Goal: Navigation & Orientation: Find specific page/section

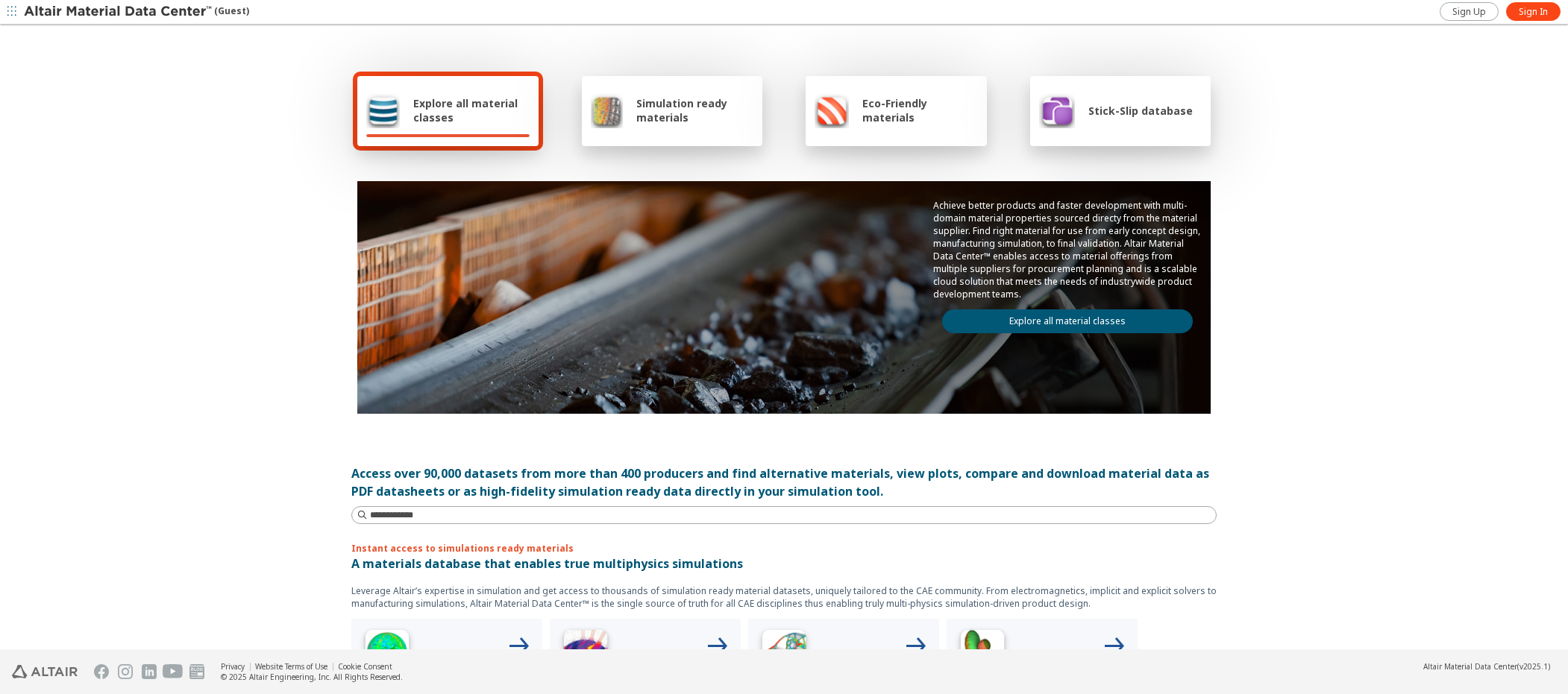
click at [24, 120] on div "Explore all material classes Simulation ready materials Eco-Friendly materials …" at bounding box center [784, 338] width 1568 height 624
click at [1535, 11] on span "Sign In" at bounding box center [1534, 12] width 29 height 12
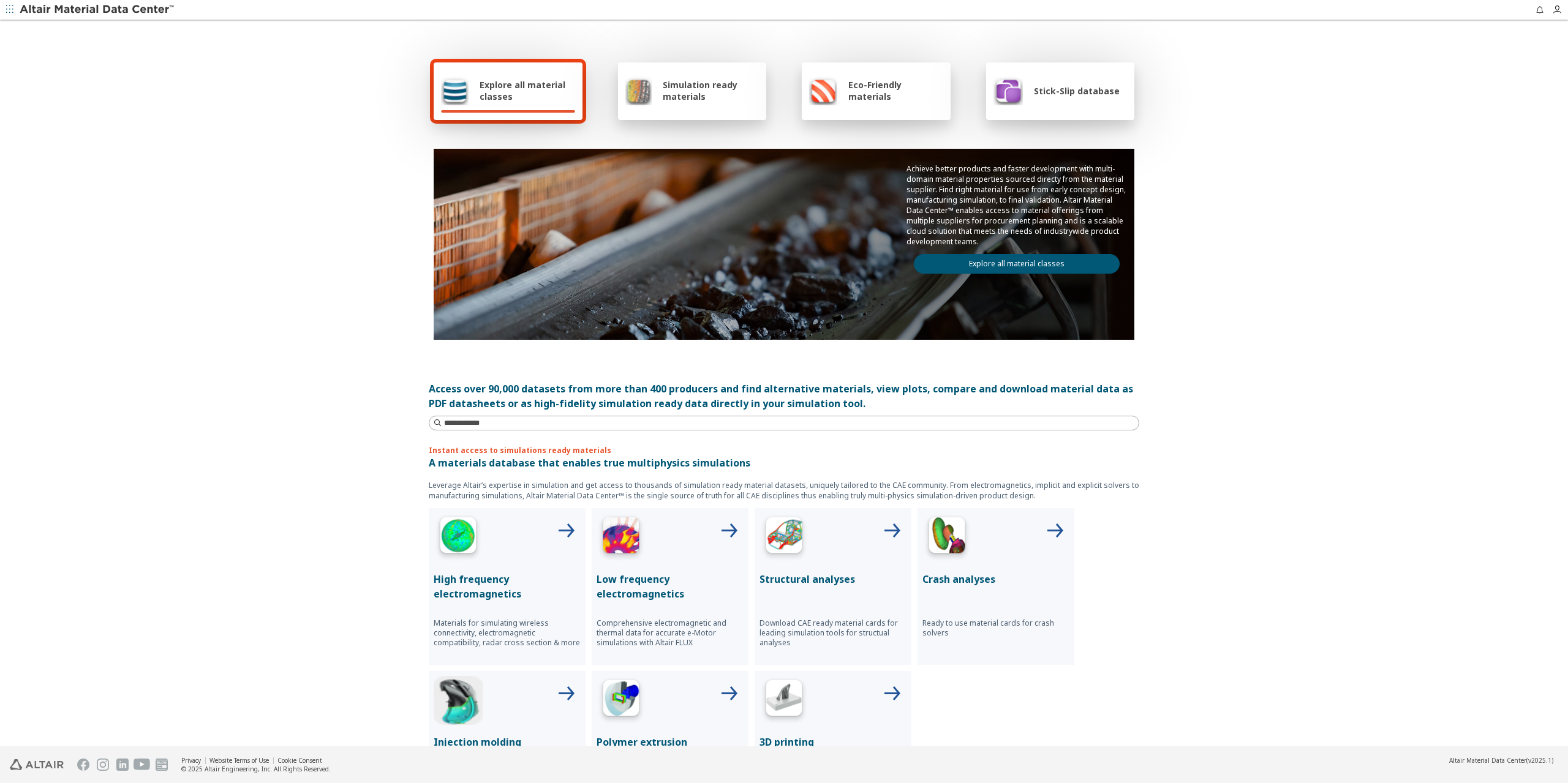
click at [13, 8] on span "button" at bounding box center [10, 10] width 12 height 19
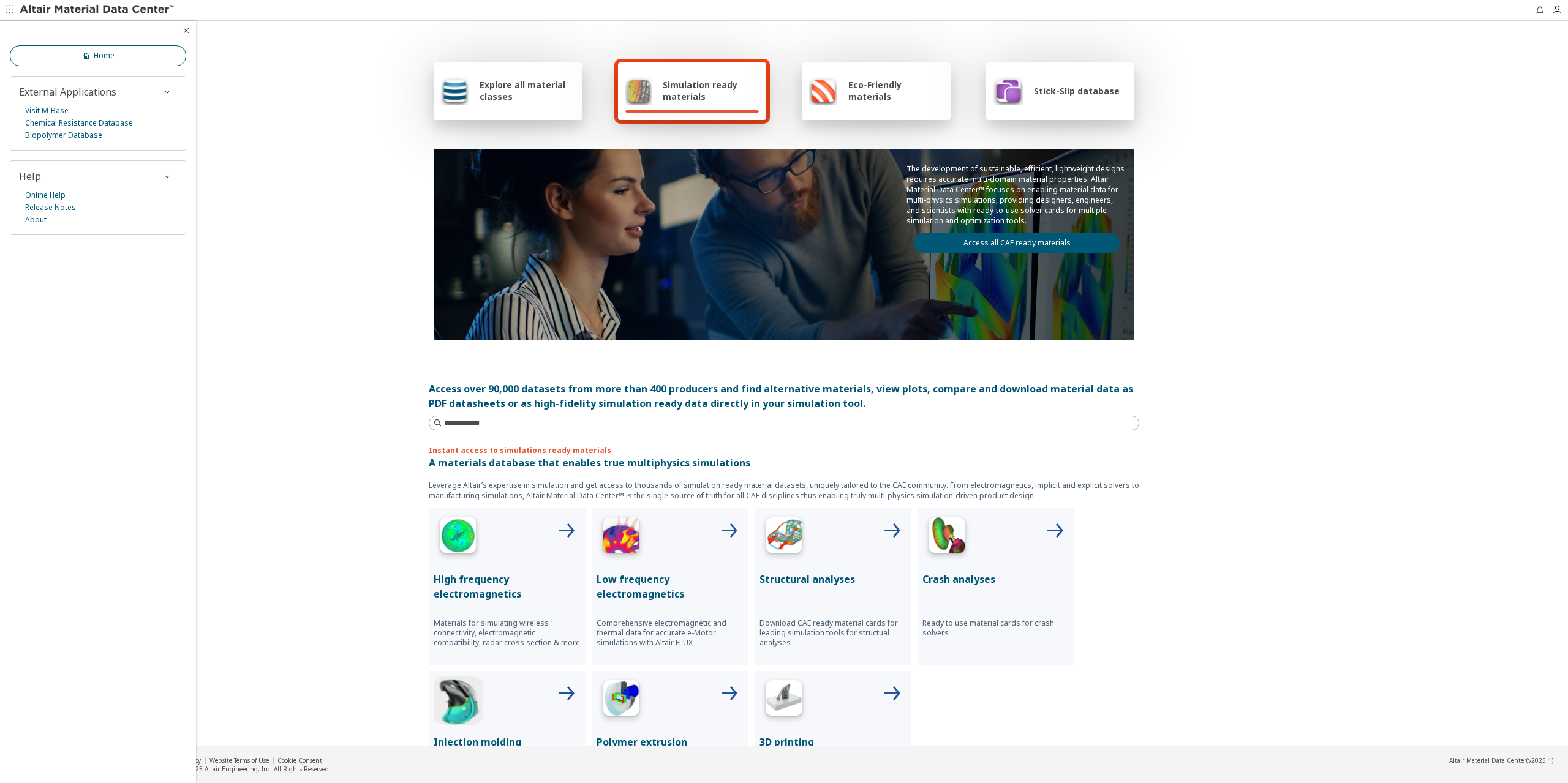
click at [98, 59] on span "Home" at bounding box center [104, 55] width 21 height 10
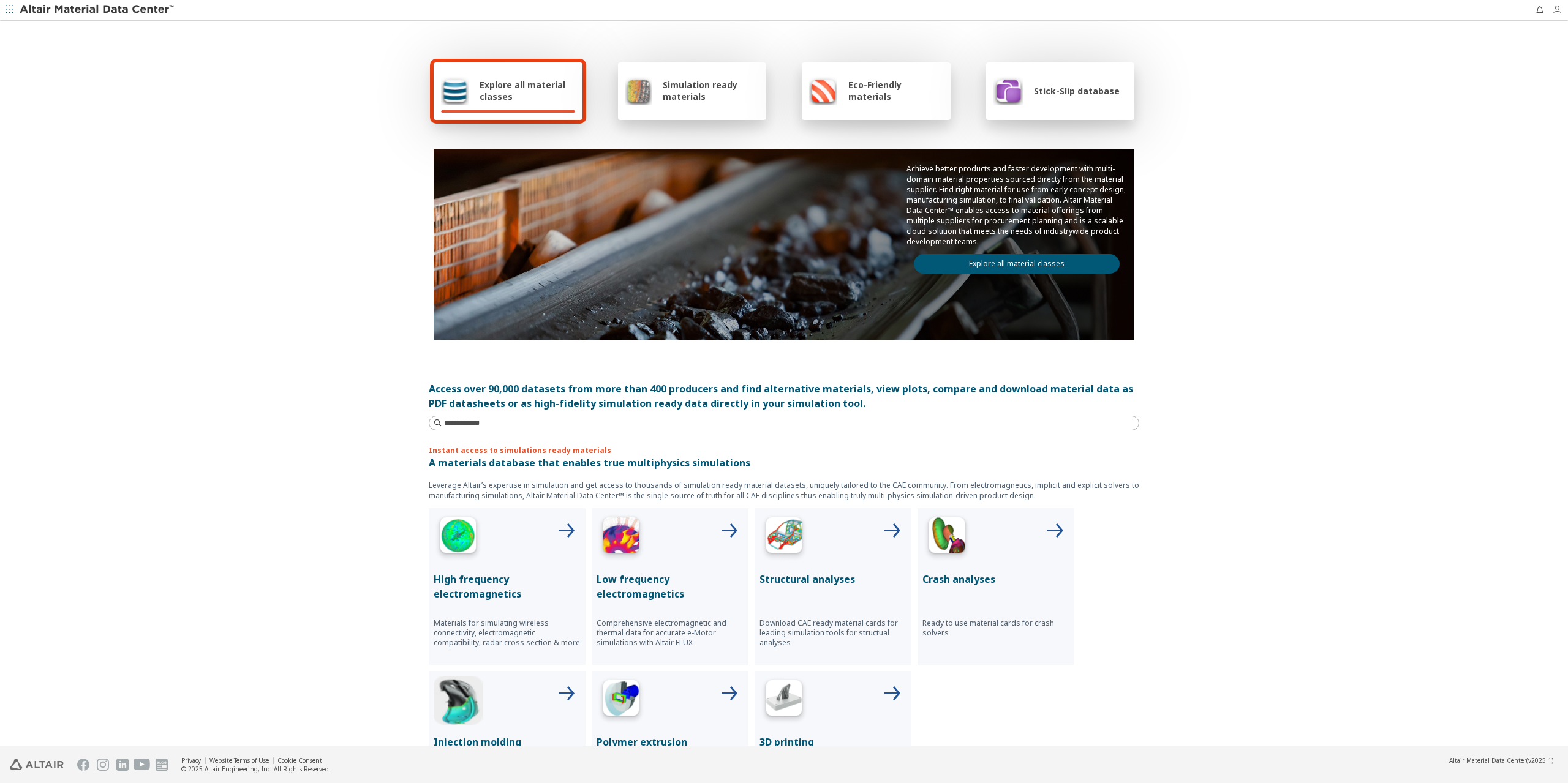
click at [1555, 16] on span "button" at bounding box center [1559, 10] width 16 height 19
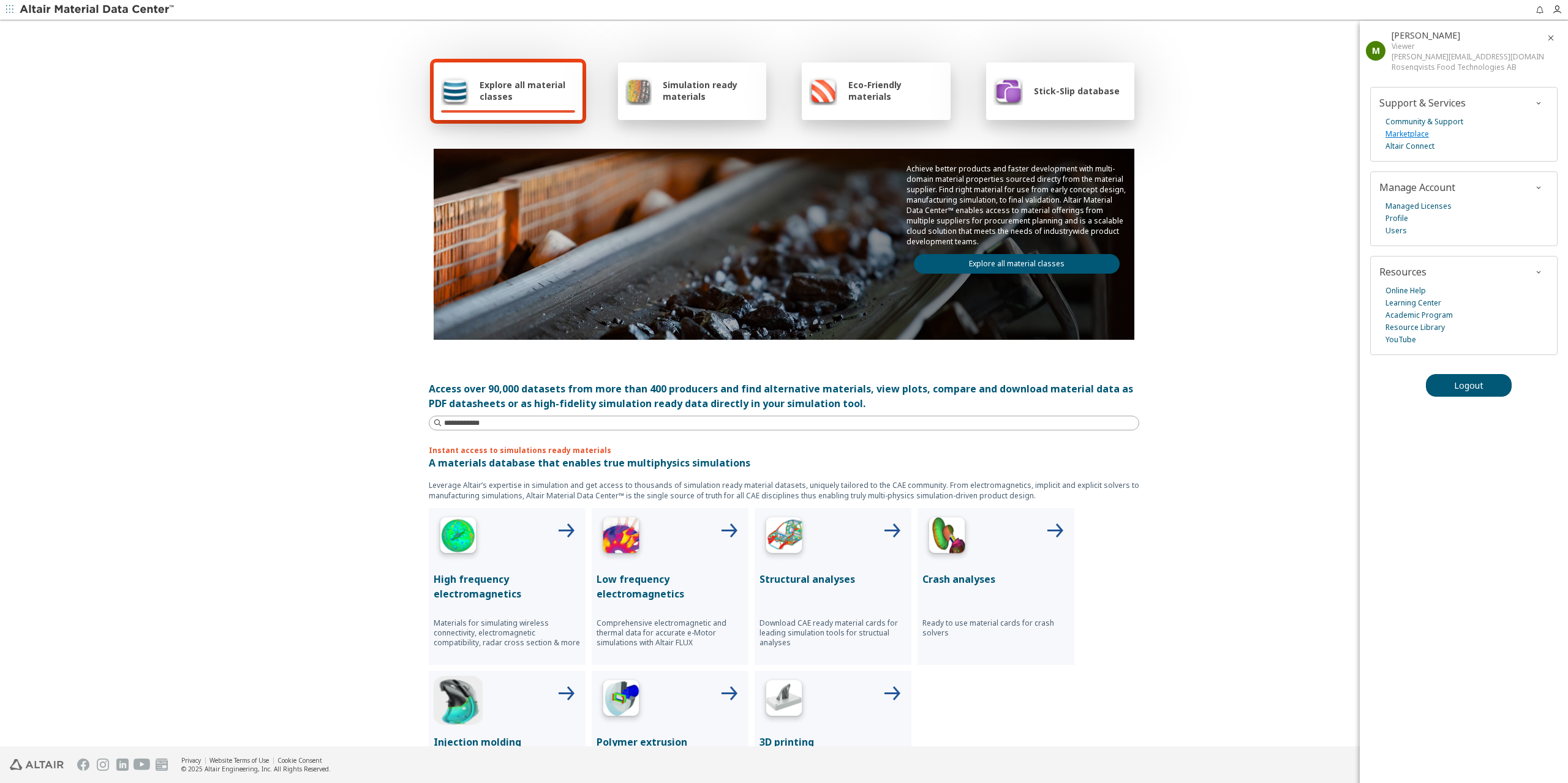
click at [1408, 134] on link "Marketplace" at bounding box center [1407, 134] width 44 height 12
